Goal: Transaction & Acquisition: Book appointment/travel/reservation

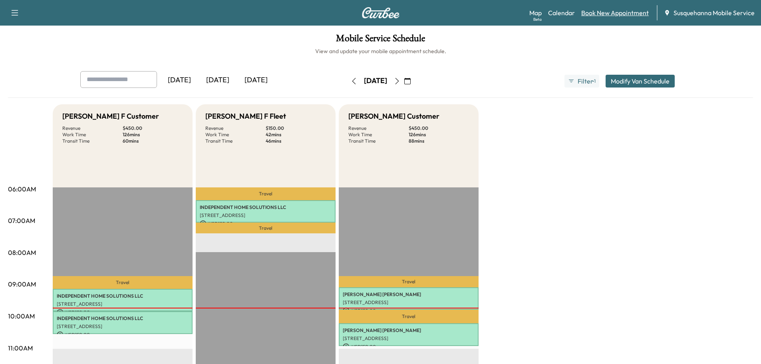
click at [595, 12] on link "Book New Appointment" at bounding box center [615, 13] width 68 height 10
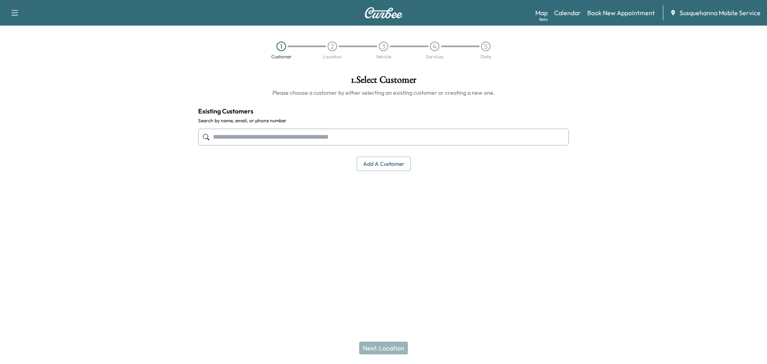
click at [256, 134] on input "text" at bounding box center [383, 137] width 371 height 17
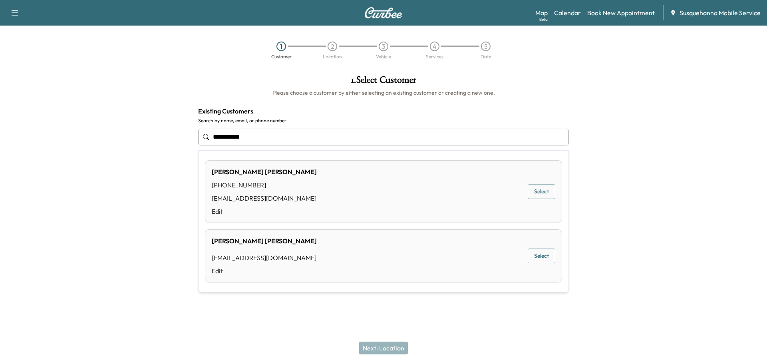
click at [552, 251] on button "Select" at bounding box center [542, 255] width 28 height 15
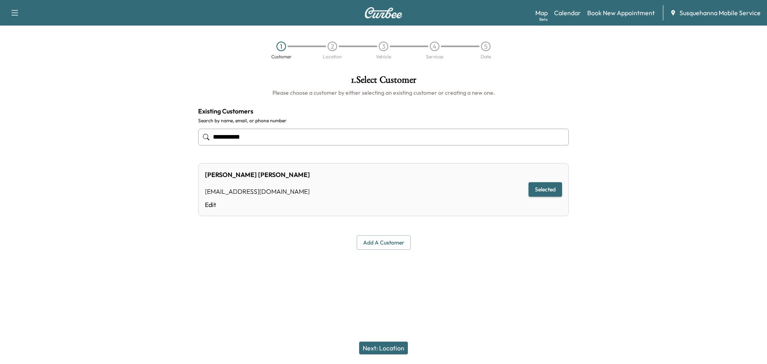
type input "**********"
click at [379, 345] on button "Next: Location" at bounding box center [383, 348] width 49 height 13
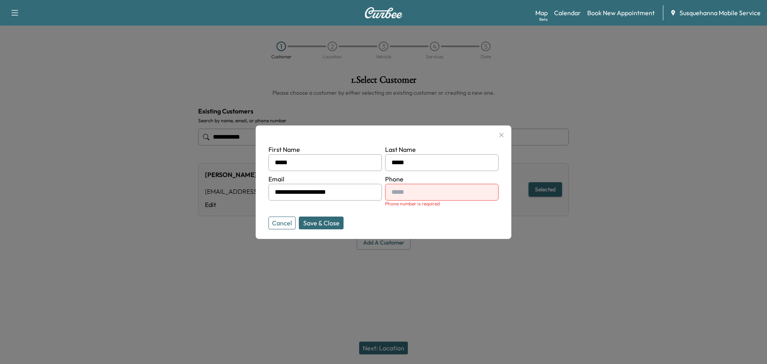
click at [415, 190] on input "text" at bounding box center [441, 192] width 113 height 17
type input "**********"
click at [302, 219] on button "Save & Close" at bounding box center [321, 223] width 45 height 13
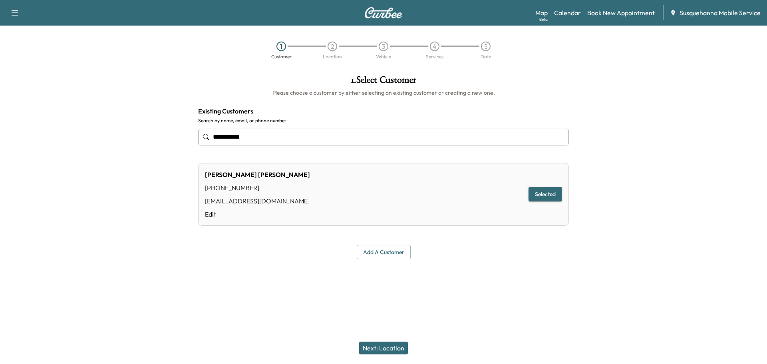
click at [393, 345] on button "Next: Location" at bounding box center [383, 348] width 49 height 13
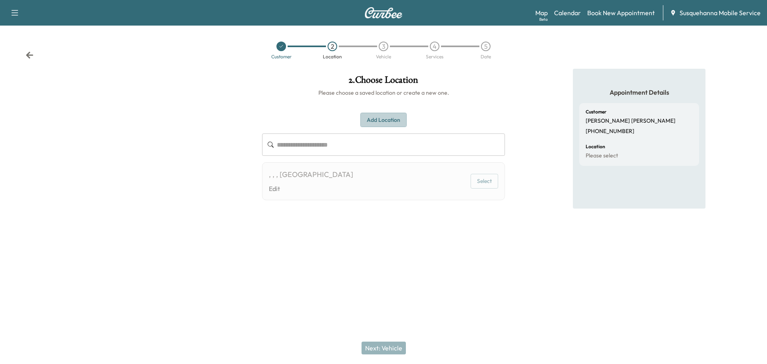
click at [399, 121] on button "Add Location" at bounding box center [383, 120] width 46 height 15
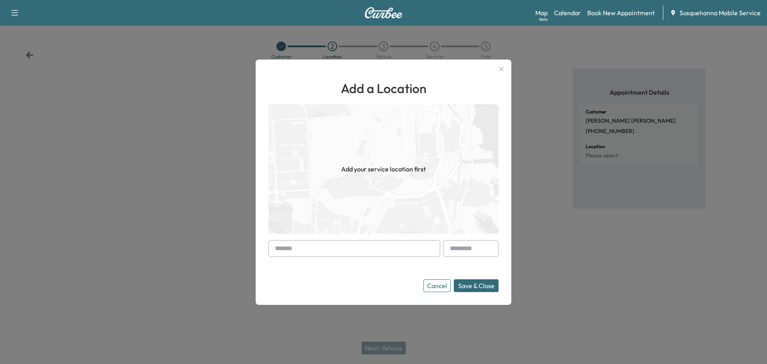
click at [316, 251] on input "text" at bounding box center [354, 248] width 172 height 17
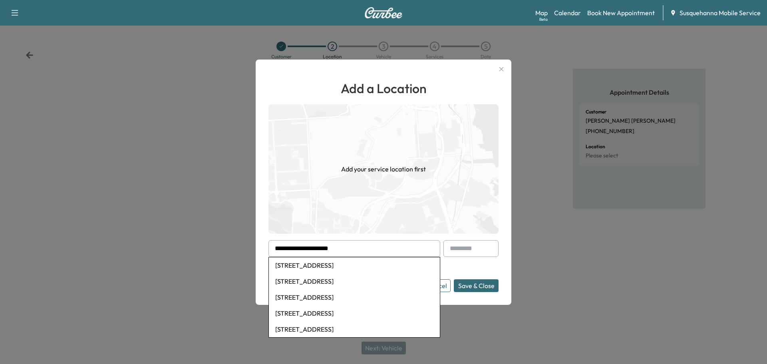
click at [356, 284] on li "[STREET_ADDRESS]" at bounding box center [354, 281] width 171 height 16
type input "**********"
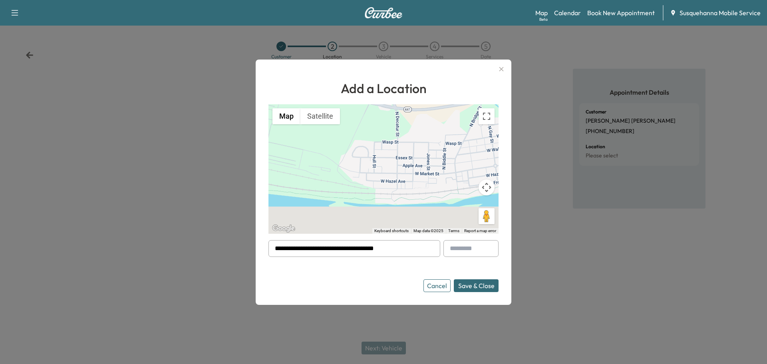
click at [483, 280] on button "Save & Close" at bounding box center [476, 285] width 45 height 13
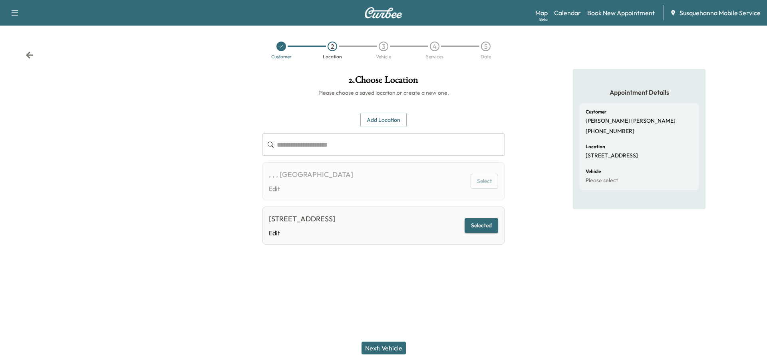
click at [397, 350] on button "Next: Vehicle" at bounding box center [384, 348] width 44 height 13
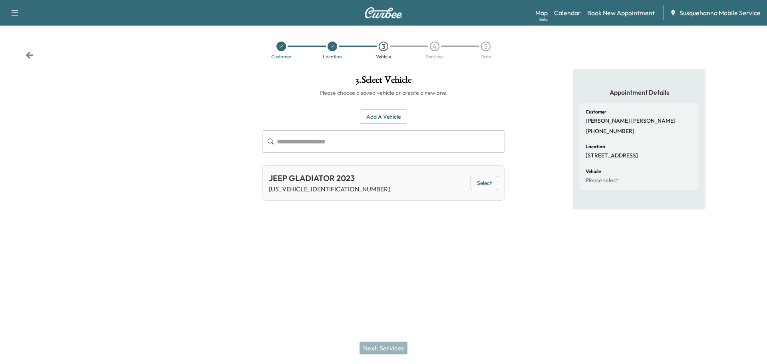
click at [392, 115] on button "Add a Vehicle" at bounding box center [383, 116] width 47 height 15
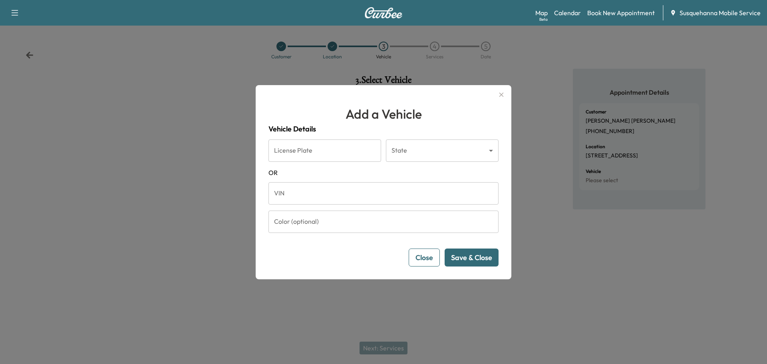
click at [414, 197] on input "VIN" at bounding box center [383, 193] width 230 height 22
paste input "**********"
type input "**********"
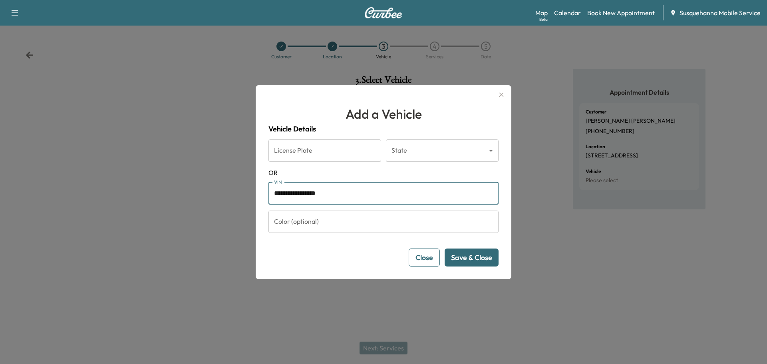
click at [491, 263] on button "Save & Close" at bounding box center [472, 257] width 54 height 18
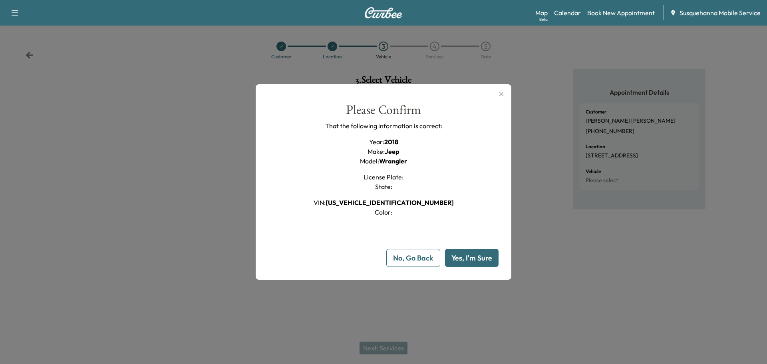
click at [486, 260] on button "Yes, I'm Sure" at bounding box center [472, 258] width 54 height 18
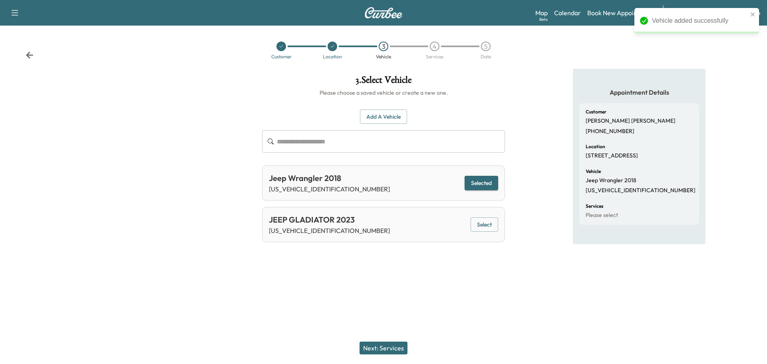
click at [395, 345] on button "Next: Services" at bounding box center [384, 348] width 48 height 13
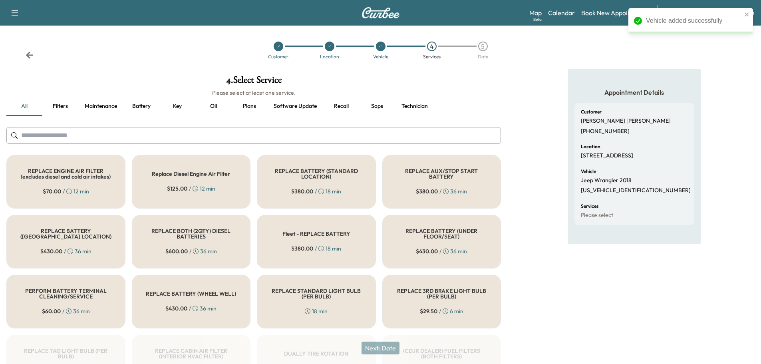
click at [364, 129] on input "text" at bounding box center [253, 135] width 495 height 17
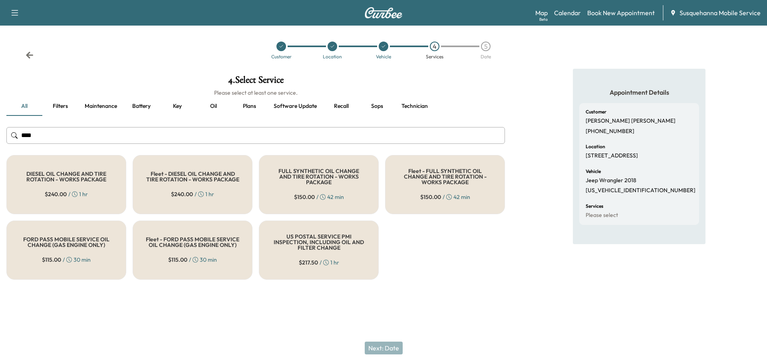
type input "***"
click at [335, 195] on div "$ 150.00 / 42 min" at bounding box center [319, 197] width 50 height 8
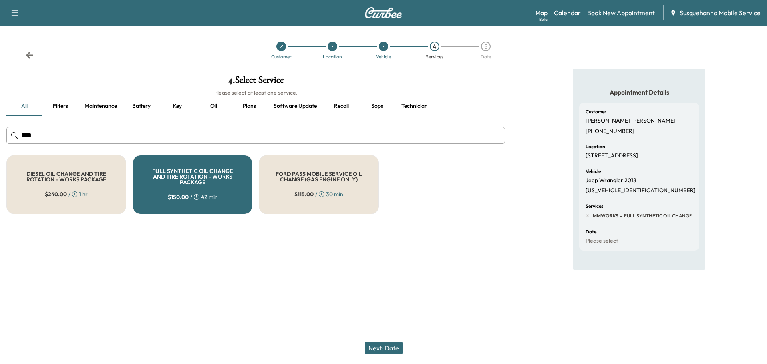
click at [390, 349] on button "Next: Date" at bounding box center [384, 348] width 38 height 13
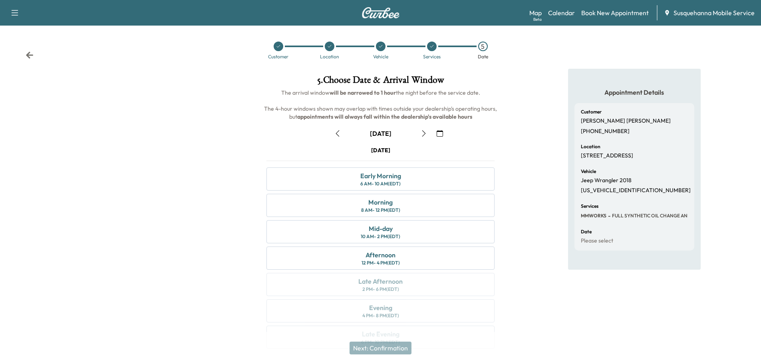
click at [435, 132] on button "button" at bounding box center [440, 133] width 14 height 13
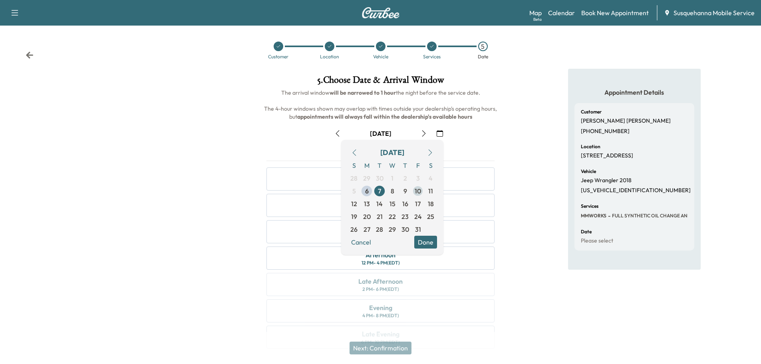
click at [417, 191] on span "10" at bounding box center [418, 191] width 6 height 10
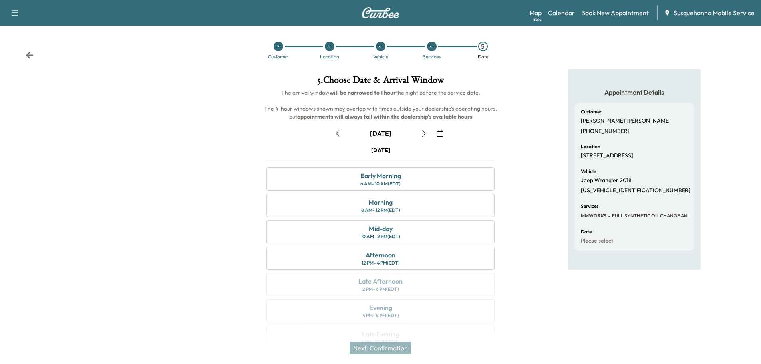
click at [439, 132] on icon "button" at bounding box center [440, 133] width 6 height 6
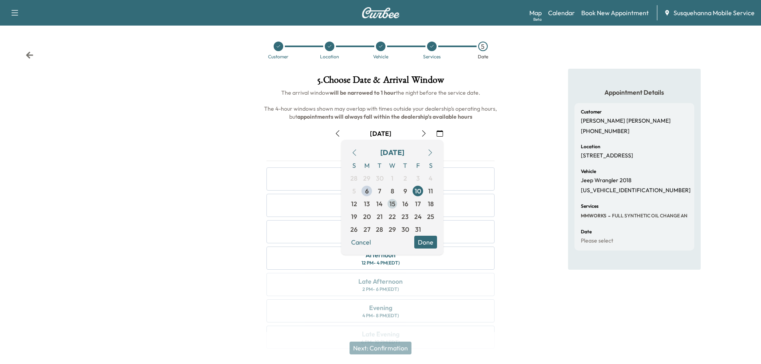
click at [395, 206] on span "15" at bounding box center [392, 203] width 13 height 13
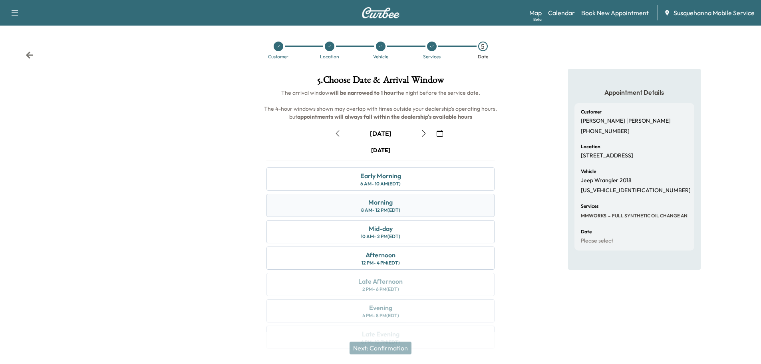
click at [388, 213] on div "8 AM - 12 PM (EDT)" at bounding box center [380, 210] width 39 height 6
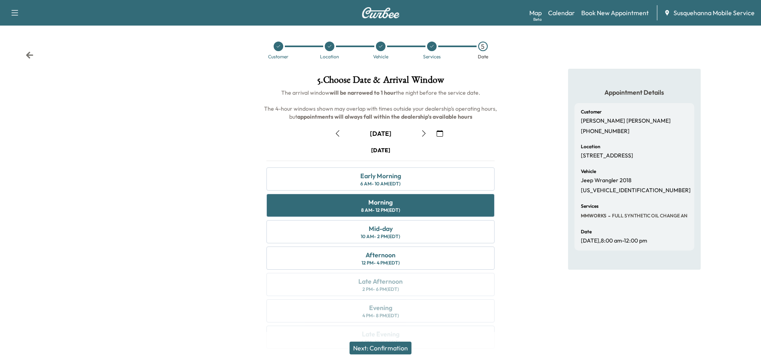
click at [399, 348] on button "Next: Confirmation" at bounding box center [381, 348] width 62 height 13
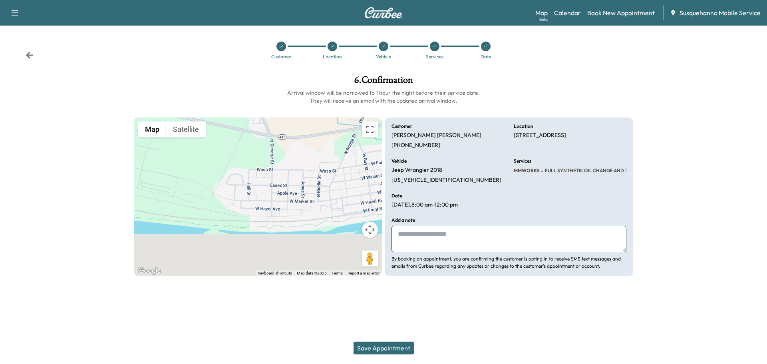
click at [461, 239] on textarea at bounding box center [509, 239] width 235 height 26
type textarea "**********"
click at [399, 343] on button "Save Appointment" at bounding box center [384, 348] width 60 height 13
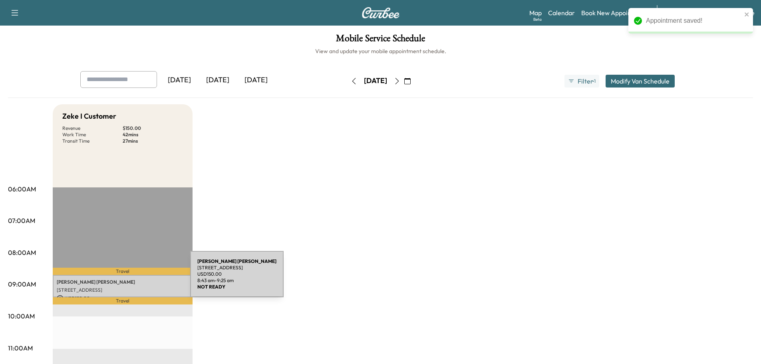
click at [130, 279] on p "[PERSON_NAME]" at bounding box center [123, 282] width 132 height 6
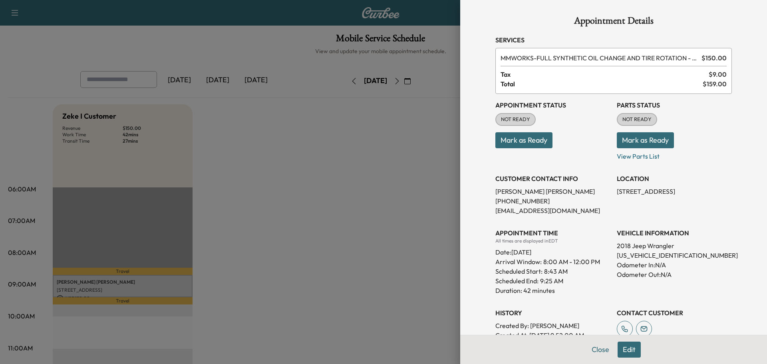
drag, startPoint x: 610, startPoint y: 193, endPoint x: 680, endPoint y: 193, distance: 69.9
click at [685, 193] on div "Appointment Status NOT READY Mark as Ready Parts Status NOT READY Mark as Ready…" at bounding box center [613, 217] width 237 height 246
copy p "[STREET_ADDRESS]"
click at [629, 142] on button "Mark as Ready" at bounding box center [645, 140] width 57 height 16
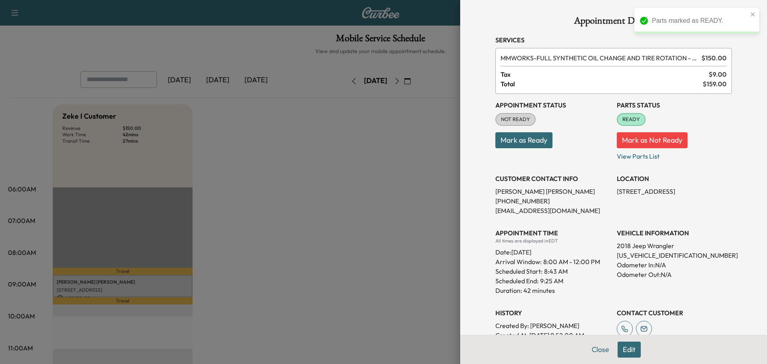
click at [530, 141] on button "Mark as Ready" at bounding box center [523, 140] width 57 height 16
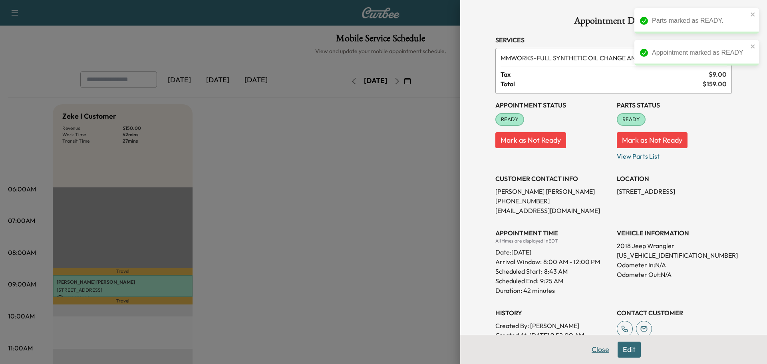
click at [591, 348] on button "Close" at bounding box center [600, 350] width 28 height 16
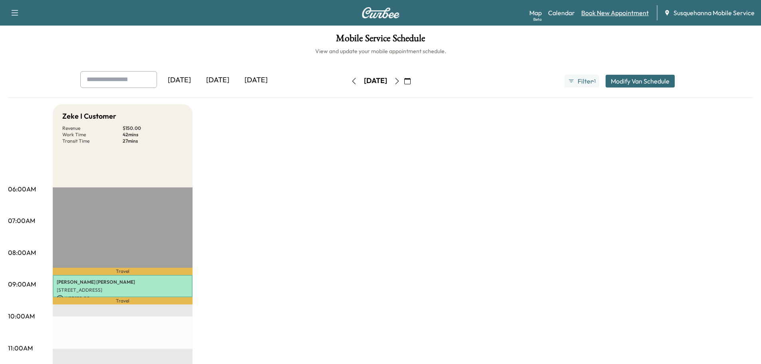
click at [596, 12] on link "Book New Appointment" at bounding box center [615, 13] width 68 height 10
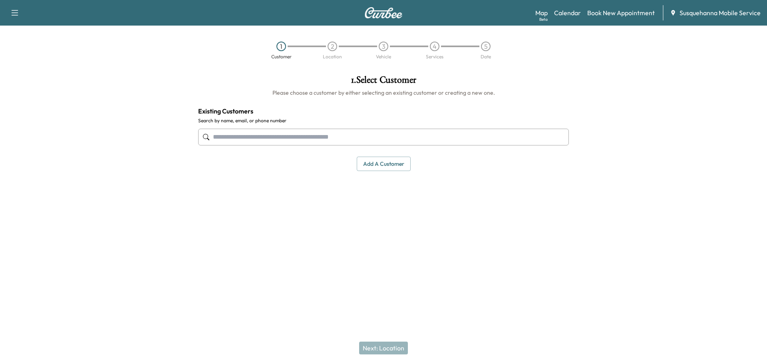
click at [258, 139] on input "text" at bounding box center [383, 137] width 371 height 17
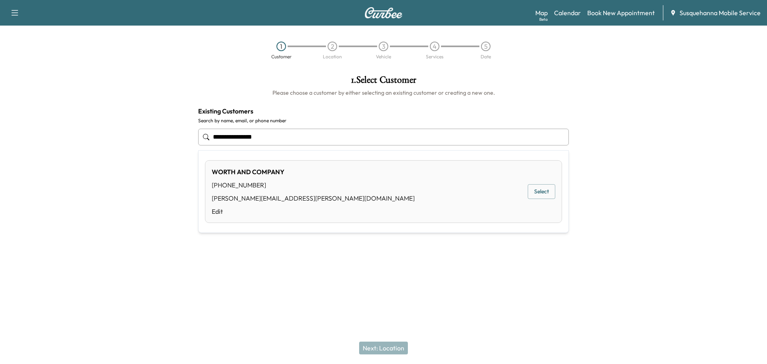
click at [541, 197] on button "Select" at bounding box center [542, 191] width 28 height 15
type input "**********"
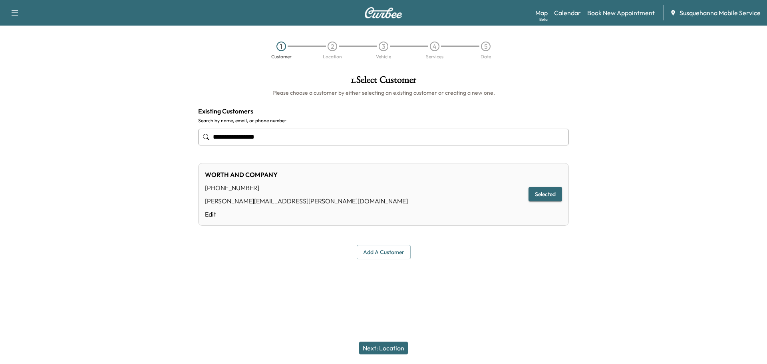
click at [397, 345] on button "Next: Location" at bounding box center [383, 348] width 49 height 13
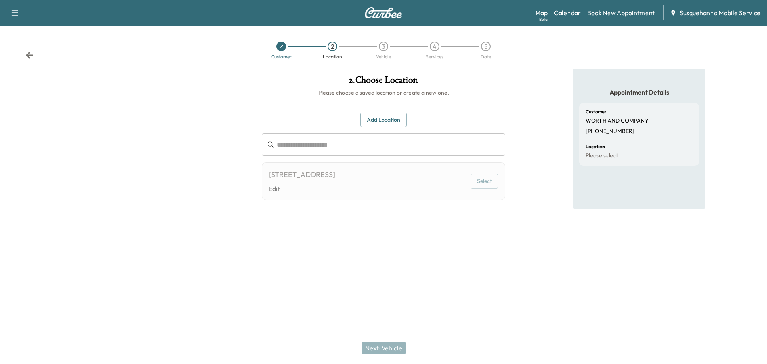
click at [394, 125] on button "Add Location" at bounding box center [383, 120] width 46 height 15
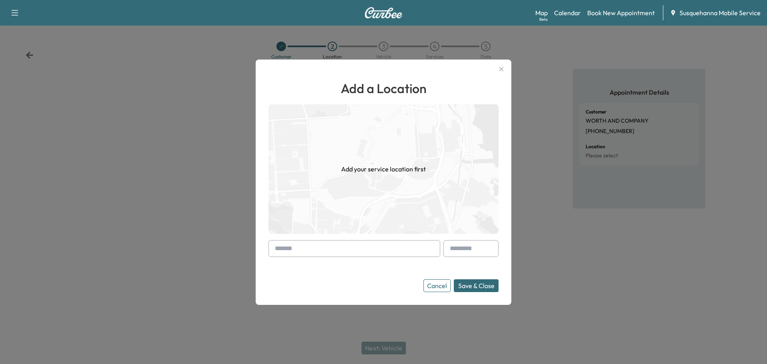
click at [374, 249] on input "text" at bounding box center [354, 248] width 172 height 17
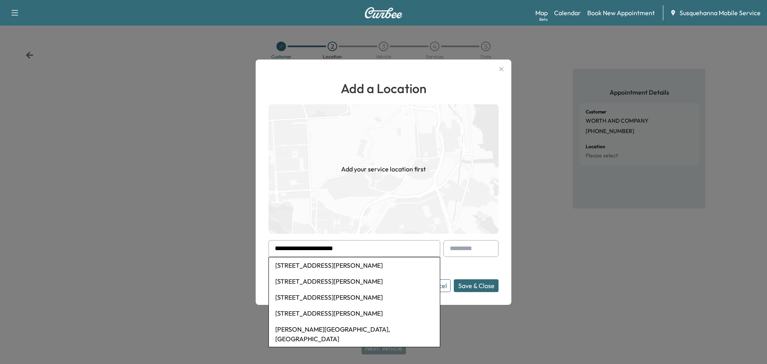
click at [280, 249] on div at bounding box center [277, 249] width 10 height 10
click at [281, 249] on div at bounding box center [277, 249] width 10 height 10
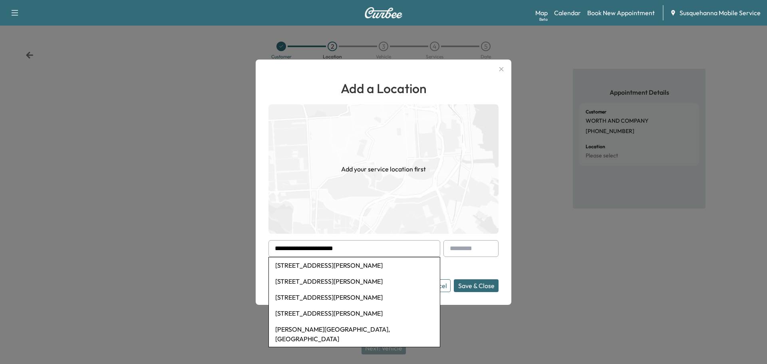
click at [281, 248] on input "**********" at bounding box center [354, 248] width 172 height 17
click at [304, 248] on input "**********" at bounding box center [354, 248] width 172 height 17
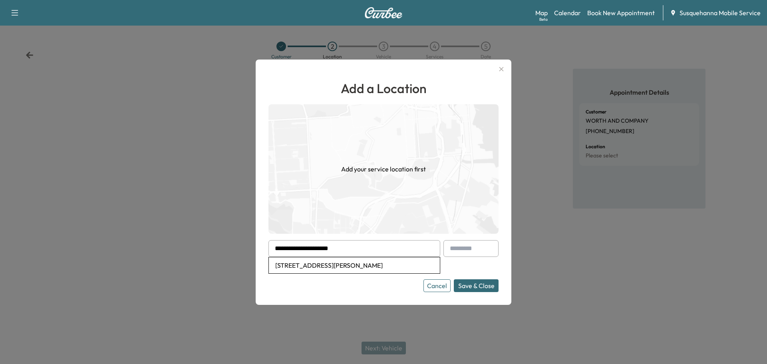
click at [316, 266] on li "[STREET_ADDRESS][PERSON_NAME]" at bounding box center [354, 265] width 171 height 16
type input "**********"
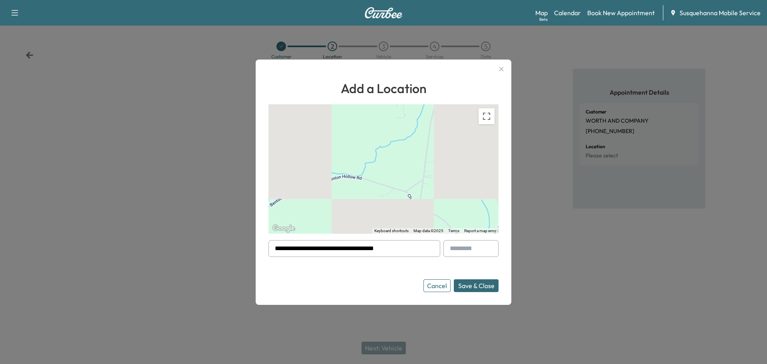
click at [481, 285] on button "Save & Close" at bounding box center [476, 285] width 45 height 13
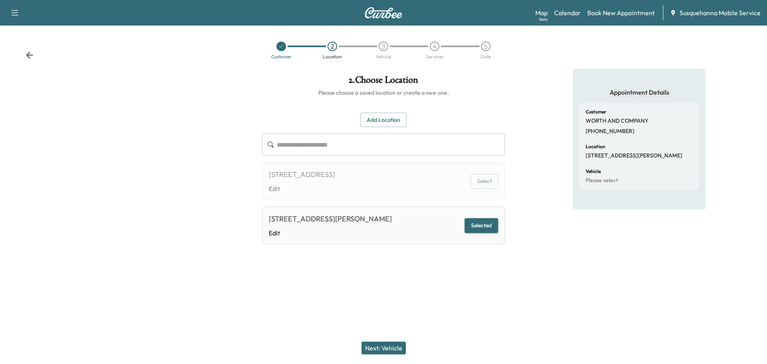
click at [385, 347] on button "Next: Vehicle" at bounding box center [384, 348] width 44 height 13
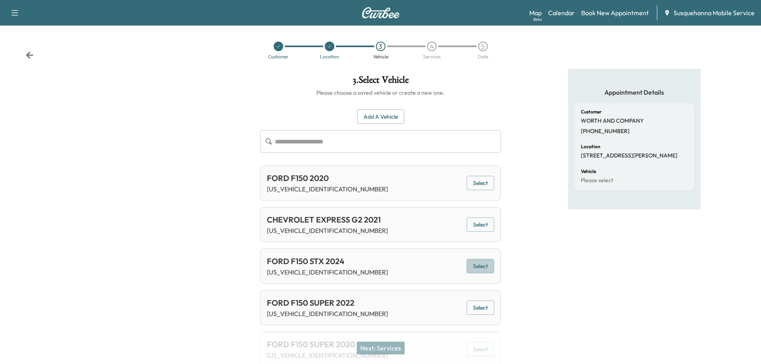
click at [475, 268] on button "Select" at bounding box center [481, 266] width 28 height 15
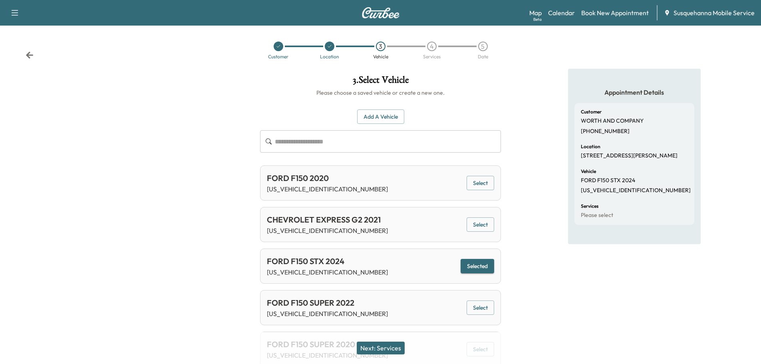
click at [380, 344] on button "Next: Services" at bounding box center [381, 348] width 48 height 13
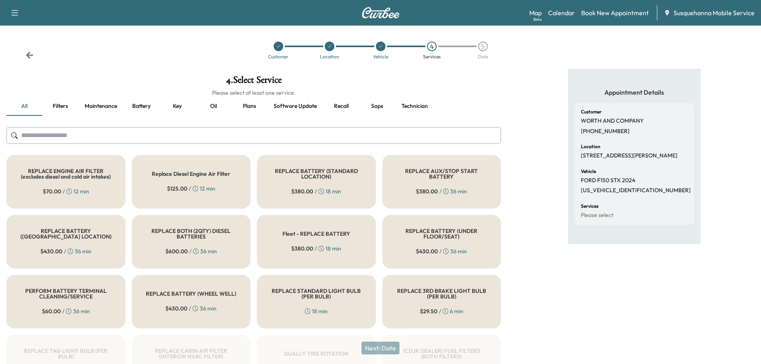
click at [314, 140] on input "text" at bounding box center [253, 135] width 495 height 17
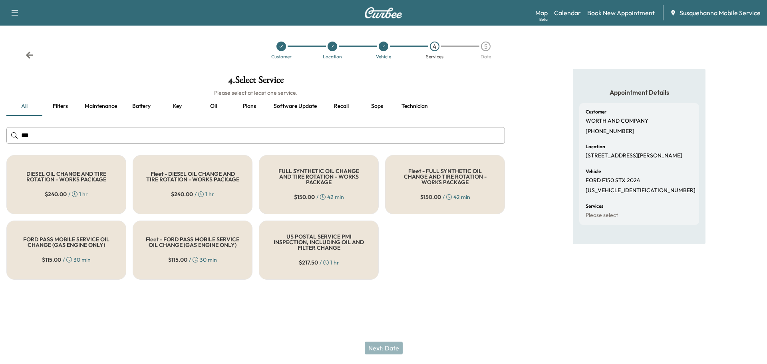
type input "***"
click at [310, 200] on div "FULL SYNTHETIC OIL CHANGE AND TIRE ROTATION - WORKS PACKAGE $ 150.00 / 42 min" at bounding box center [319, 184] width 120 height 59
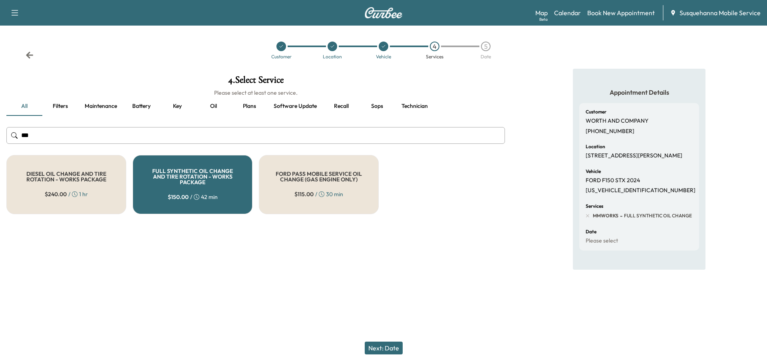
click at [396, 354] on button "Next: Date" at bounding box center [384, 348] width 38 height 13
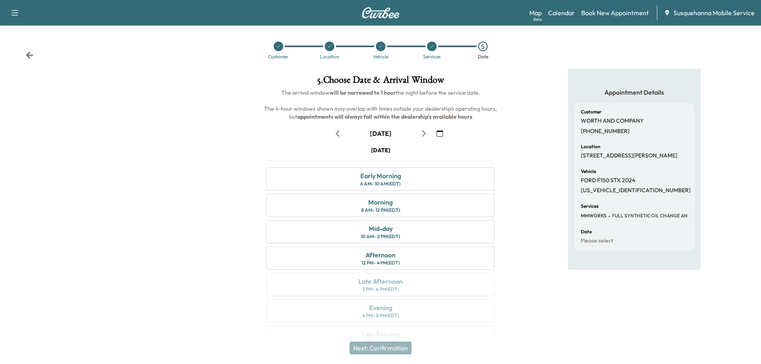
click at [444, 135] on button "button" at bounding box center [440, 133] width 14 height 13
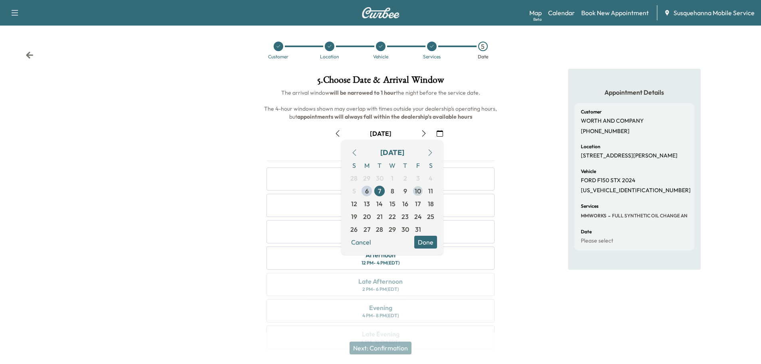
click at [419, 189] on span "10" at bounding box center [418, 191] width 6 height 10
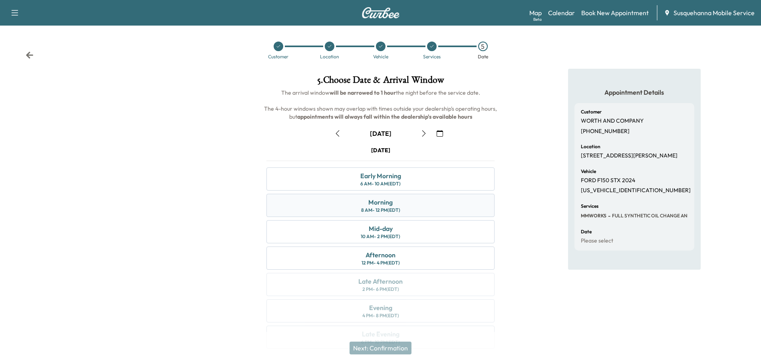
click at [435, 199] on div "Morning 8 AM - 12 PM (EDT)" at bounding box center [380, 205] width 228 height 23
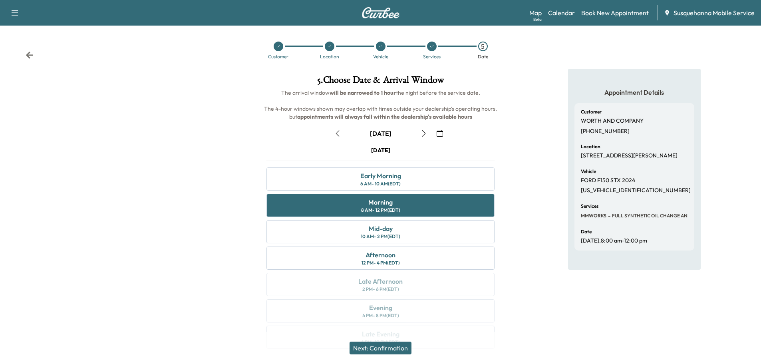
click at [397, 346] on button "Next: Confirmation" at bounding box center [381, 348] width 62 height 13
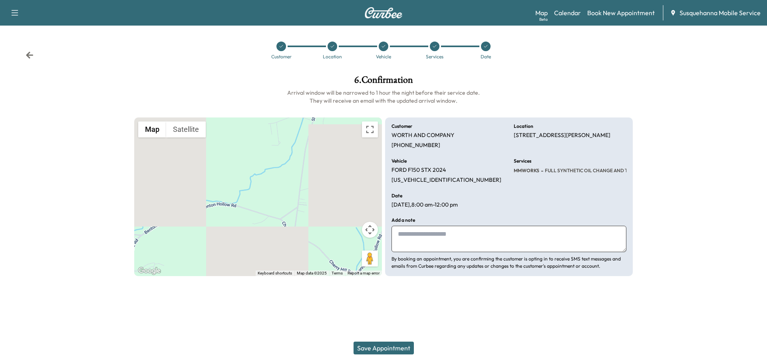
click at [451, 234] on textarea at bounding box center [509, 239] width 235 height 26
type textarea "**********"
click at [381, 346] on button "Save Appointment" at bounding box center [384, 348] width 60 height 13
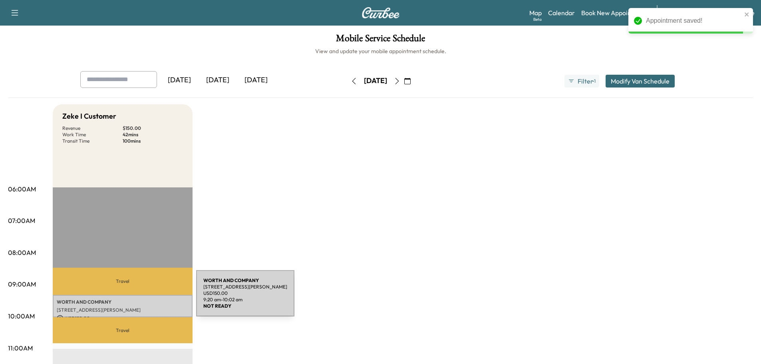
click at [136, 302] on p "WORTH AND COMPANY" at bounding box center [123, 302] width 132 height 6
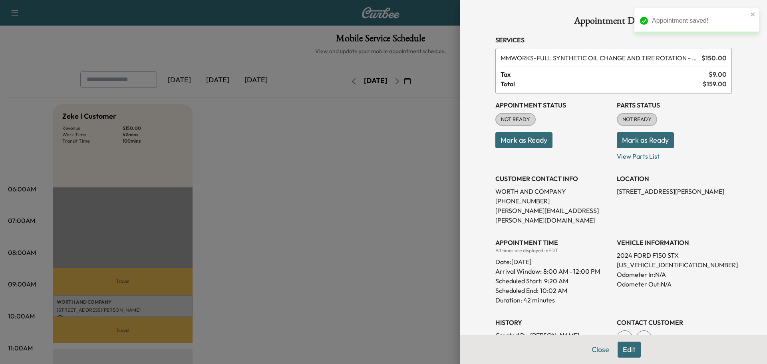
click at [634, 145] on button "Mark as Ready" at bounding box center [645, 140] width 57 height 16
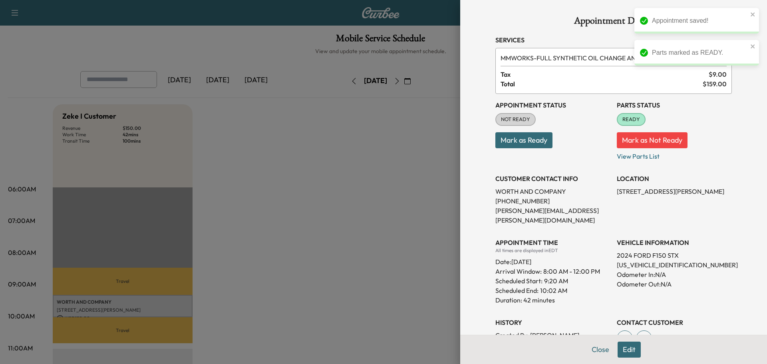
click at [511, 147] on button "Mark as Ready" at bounding box center [523, 140] width 57 height 16
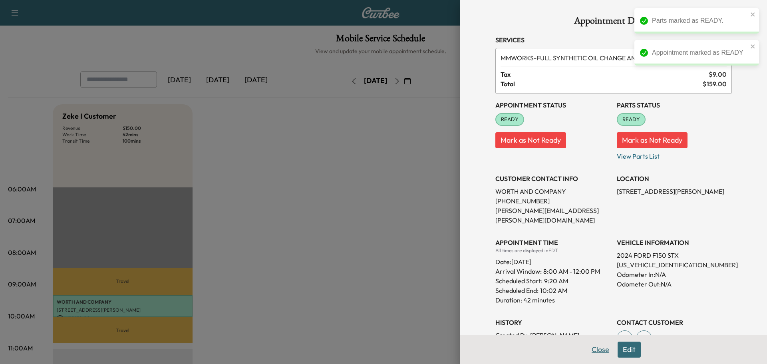
click at [594, 351] on button "Close" at bounding box center [600, 350] width 28 height 16
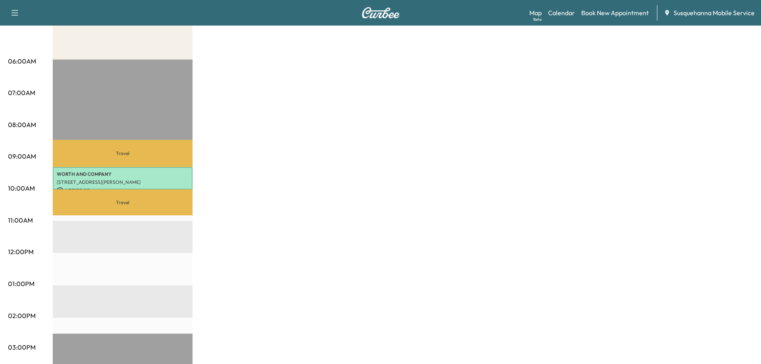
scroll to position [85, 0]
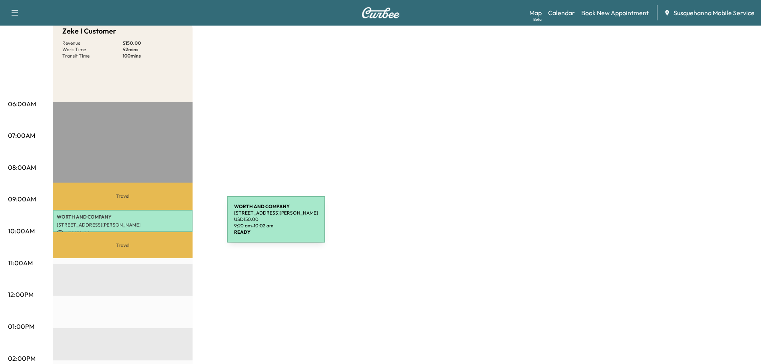
click at [167, 224] on p "[STREET_ADDRESS][PERSON_NAME]" at bounding box center [123, 225] width 132 height 6
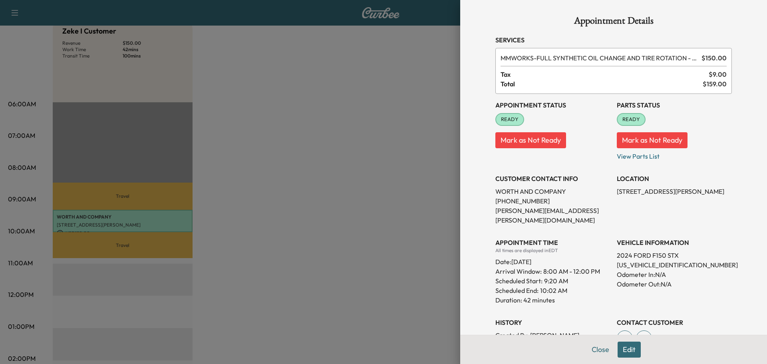
drag, startPoint x: 610, startPoint y: 189, endPoint x: 699, endPoint y: 192, distance: 88.7
click at [702, 192] on div "Appointment Status READY Mark as Not Ready Parts Status READY Mark as Not Ready…" at bounding box center [613, 231] width 237 height 275
copy p "[STREET_ADDRESS][PERSON_NAME]"
click at [620, 344] on button "Edit" at bounding box center [629, 350] width 23 height 16
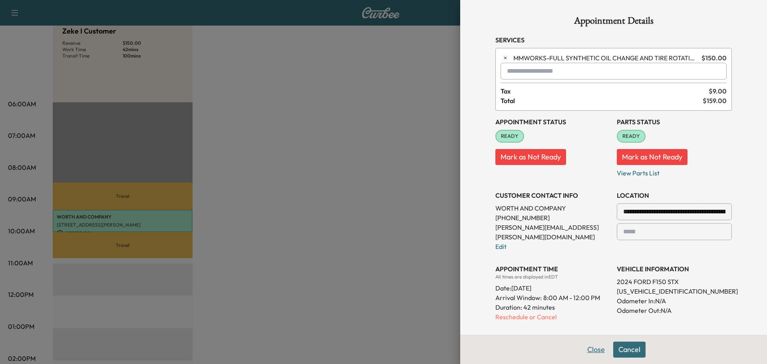
click at [587, 346] on button "Close" at bounding box center [596, 350] width 28 height 16
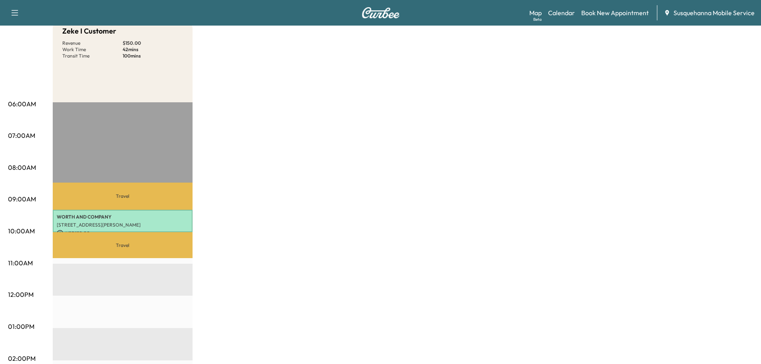
scroll to position [0, 0]
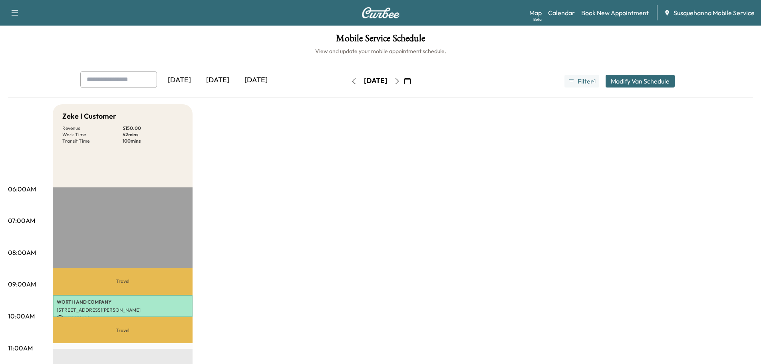
click at [411, 81] on icon "button" at bounding box center [407, 81] width 6 height 6
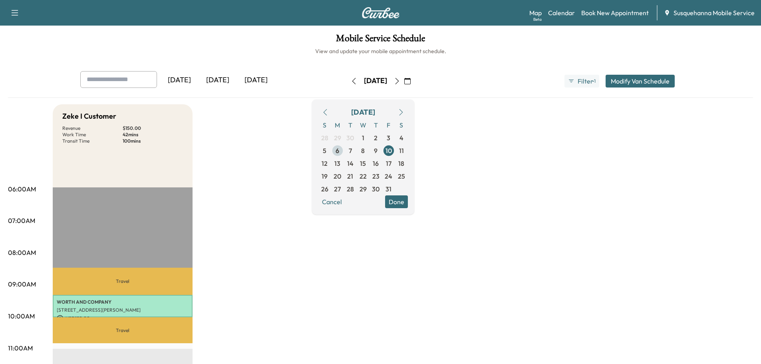
click at [344, 150] on span "6" at bounding box center [337, 150] width 13 height 13
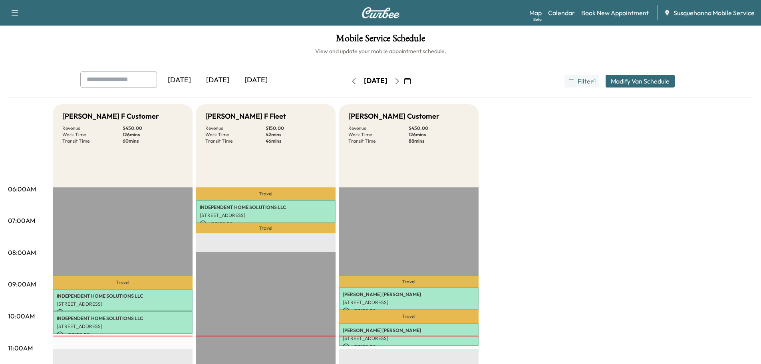
click at [400, 81] on icon "button" at bounding box center [397, 81] width 6 height 6
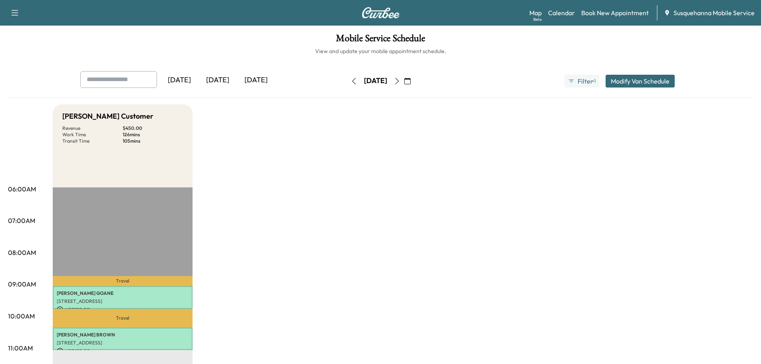
click at [399, 81] on icon "button" at bounding box center [397, 81] width 4 height 6
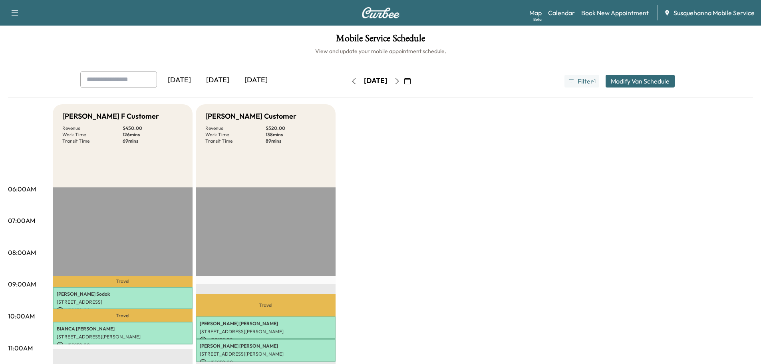
click at [400, 79] on icon "button" at bounding box center [397, 81] width 6 height 6
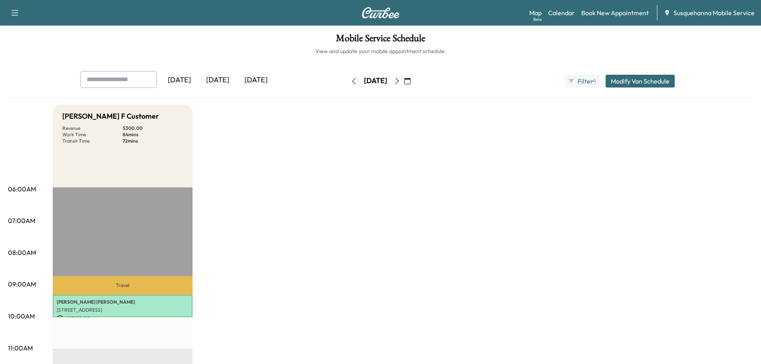
click at [400, 79] on icon "button" at bounding box center [397, 81] width 6 height 6
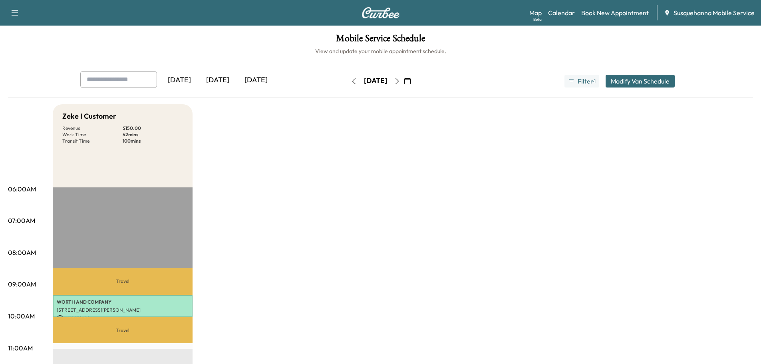
click at [351, 79] on icon "button" at bounding box center [354, 81] width 6 height 6
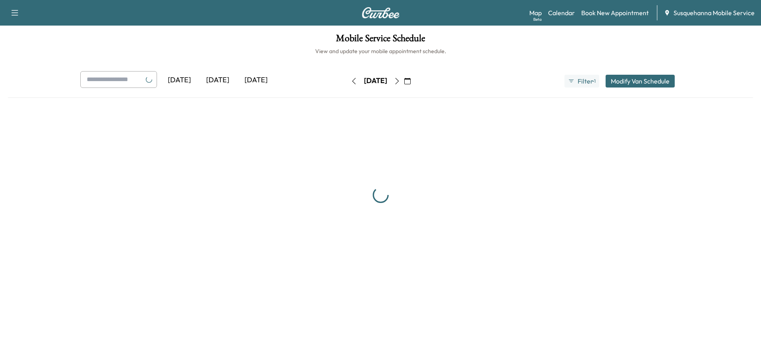
click at [351, 79] on icon "button" at bounding box center [354, 81] width 6 height 6
click at [354, 79] on icon "button" at bounding box center [357, 81] width 6 height 6
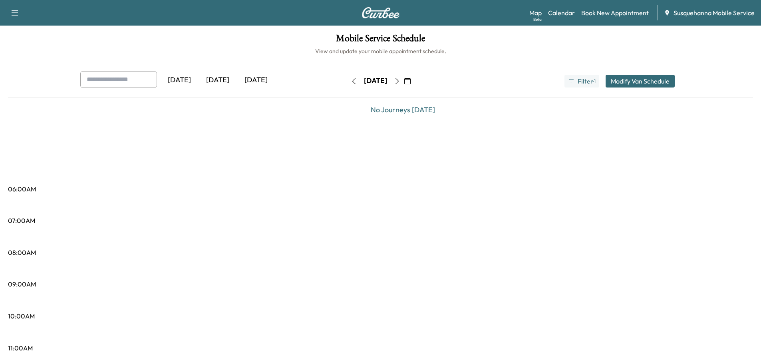
click at [400, 80] on icon "button" at bounding box center [397, 81] width 6 height 6
click at [407, 80] on button "button" at bounding box center [400, 81] width 14 height 13
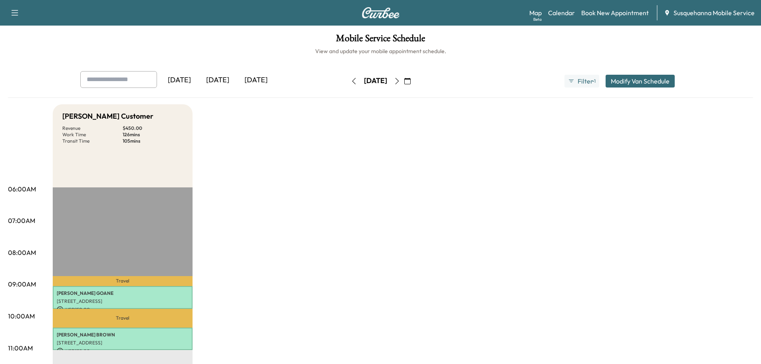
click at [351, 83] on icon "button" at bounding box center [354, 81] width 6 height 6
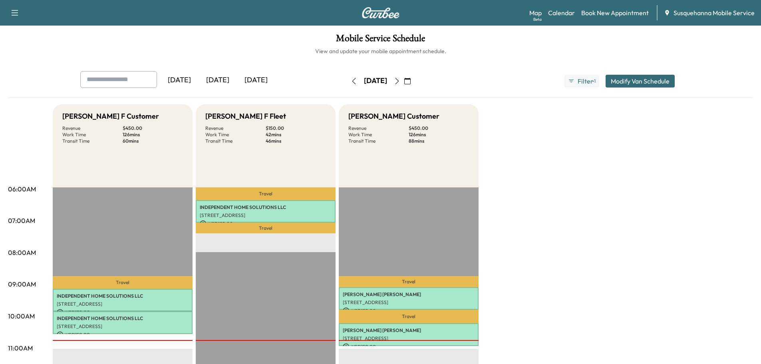
scroll to position [85, 0]
